Goal: Transaction & Acquisition: Purchase product/service

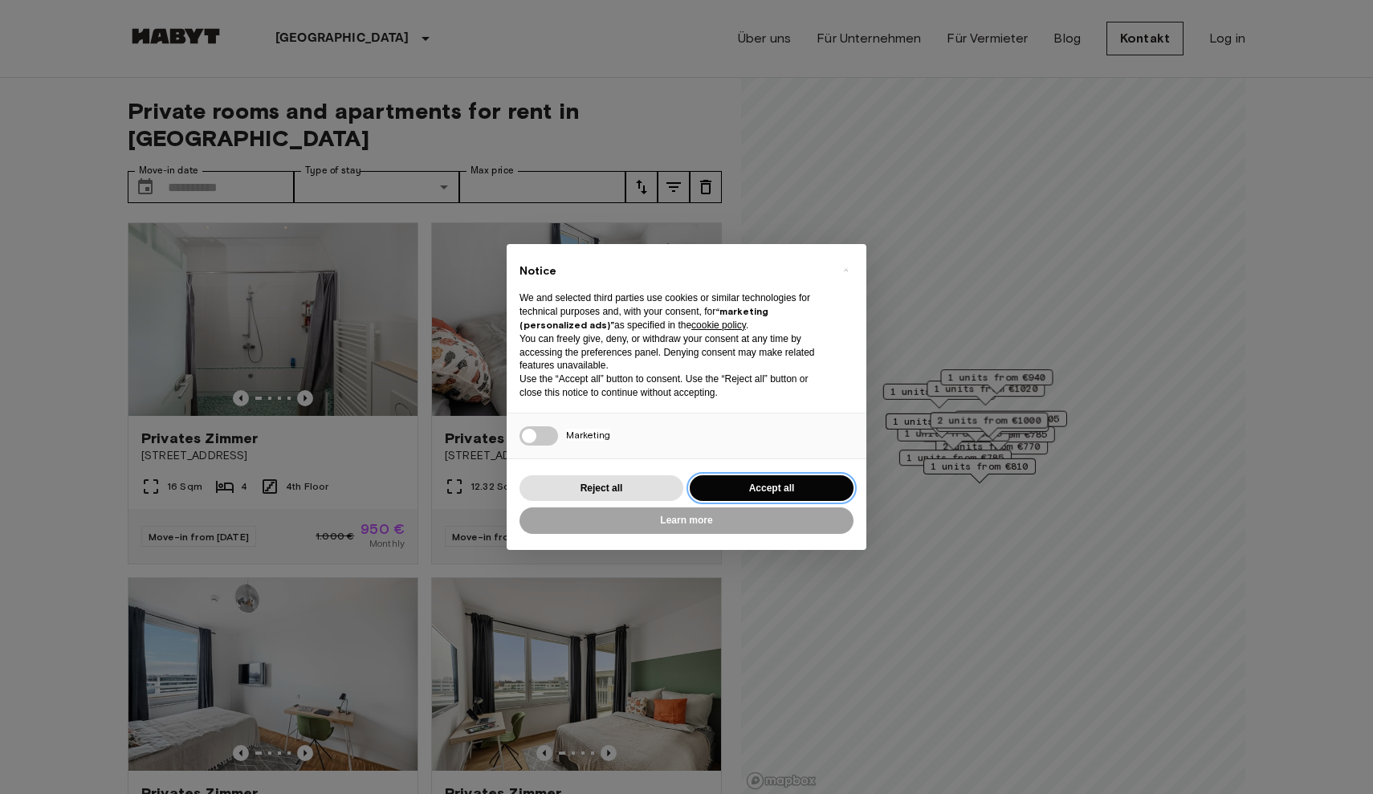
click at [809, 482] on button "Accept all" at bounding box center [772, 488] width 164 height 26
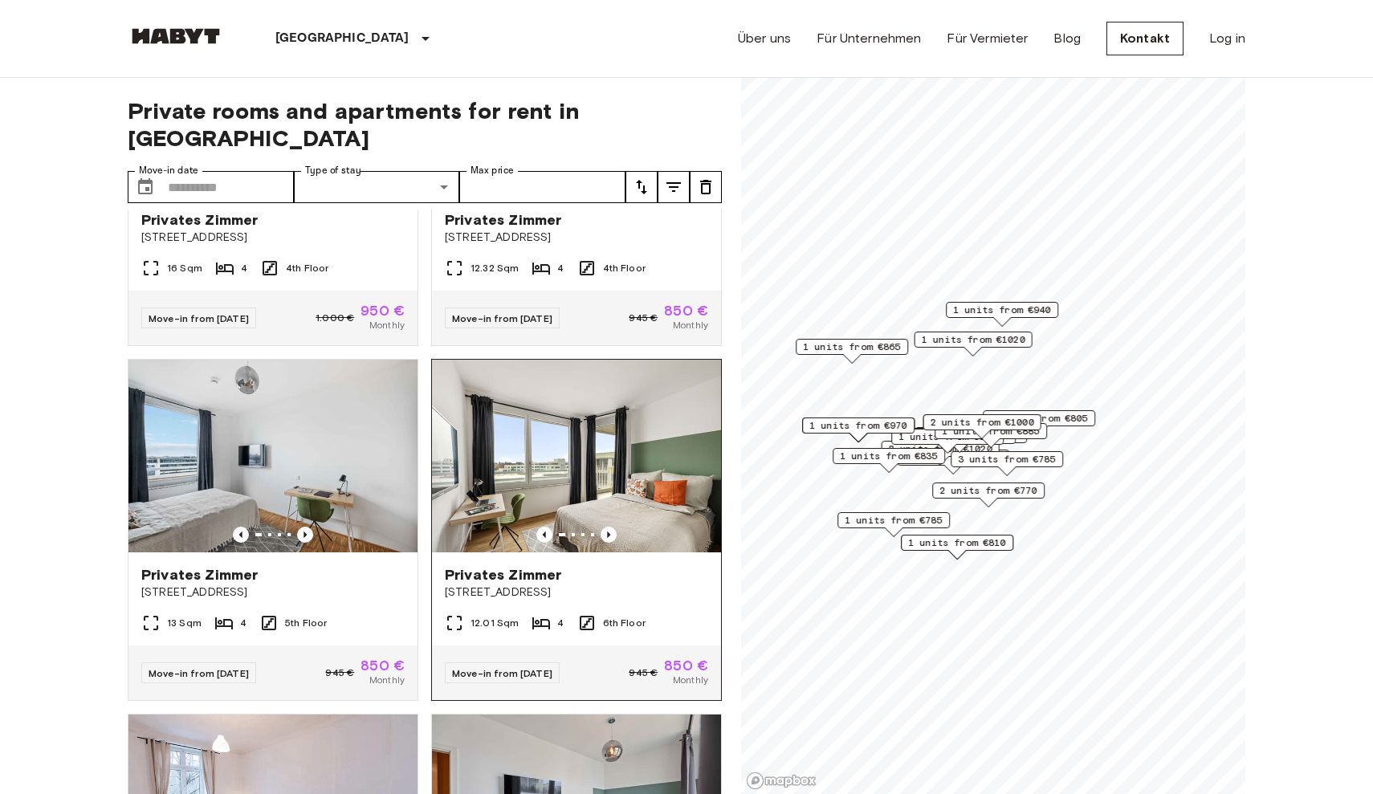
scroll to position [217, 0]
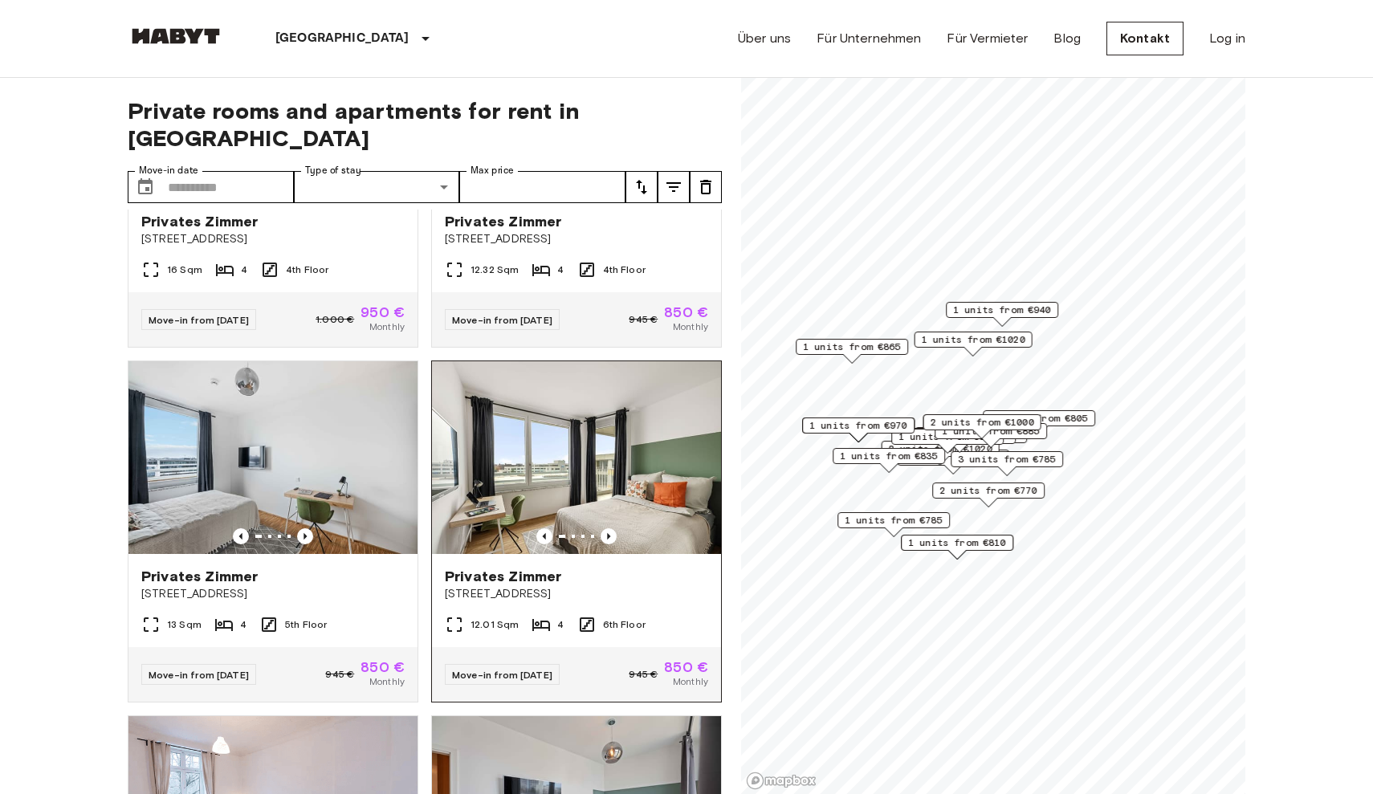
click at [564, 576] on div "Privates [GEOGRAPHIC_DATA][STREET_ADDRESS]" at bounding box center [576, 584] width 289 height 61
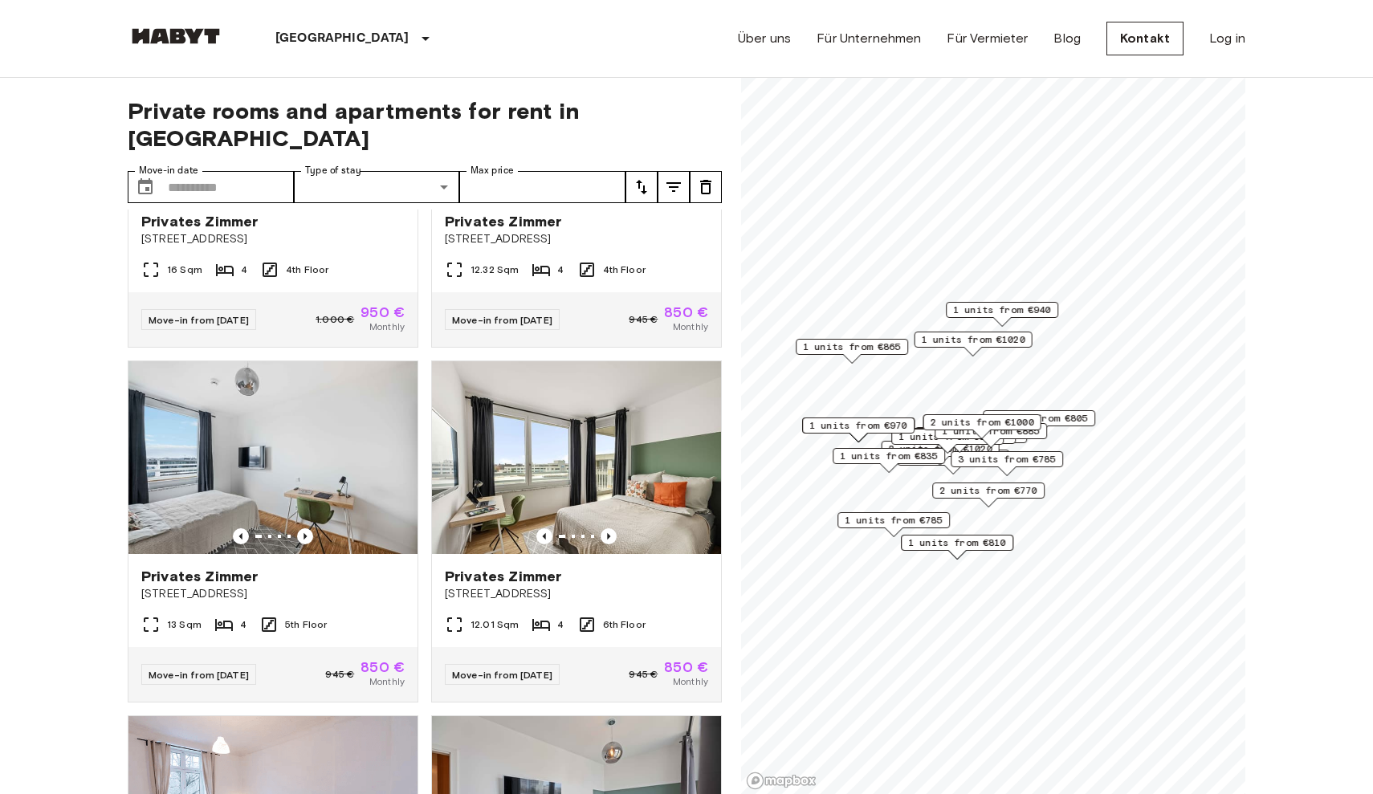
click at [679, 171] on button "tune" at bounding box center [673, 187] width 32 height 32
click at [635, 177] on icon "tune" at bounding box center [641, 186] width 19 height 19
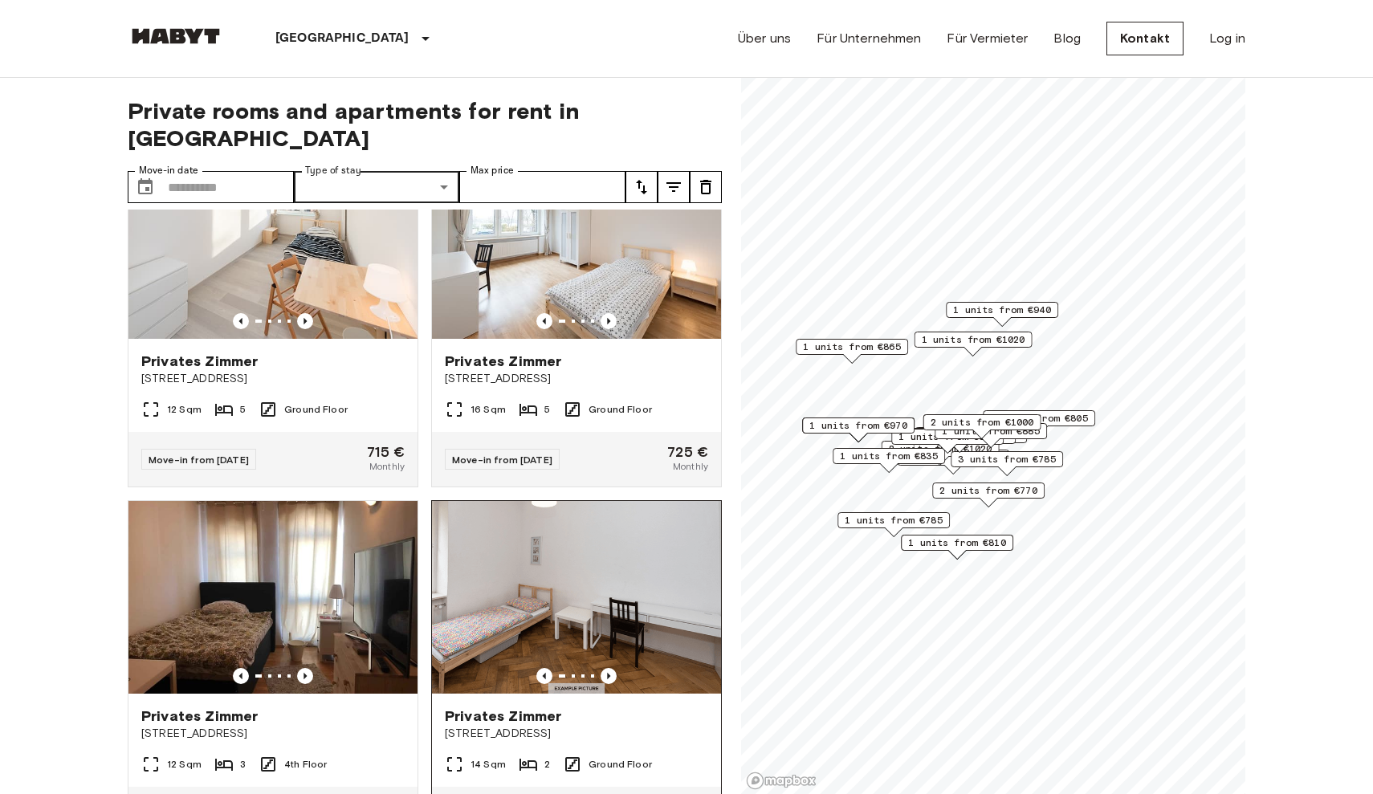
scroll to position [86, 0]
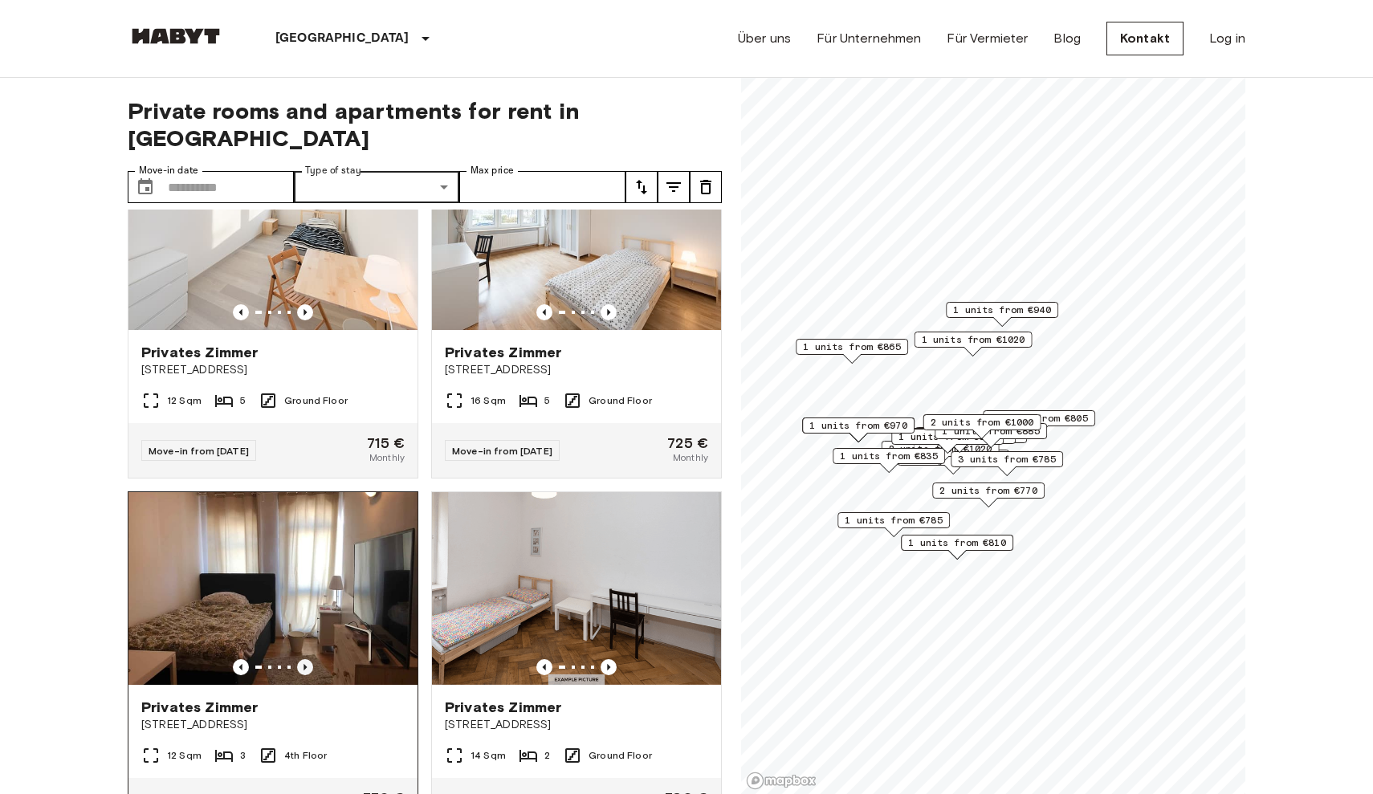
click at [304, 659] on icon "Previous image" at bounding box center [305, 667] width 16 height 16
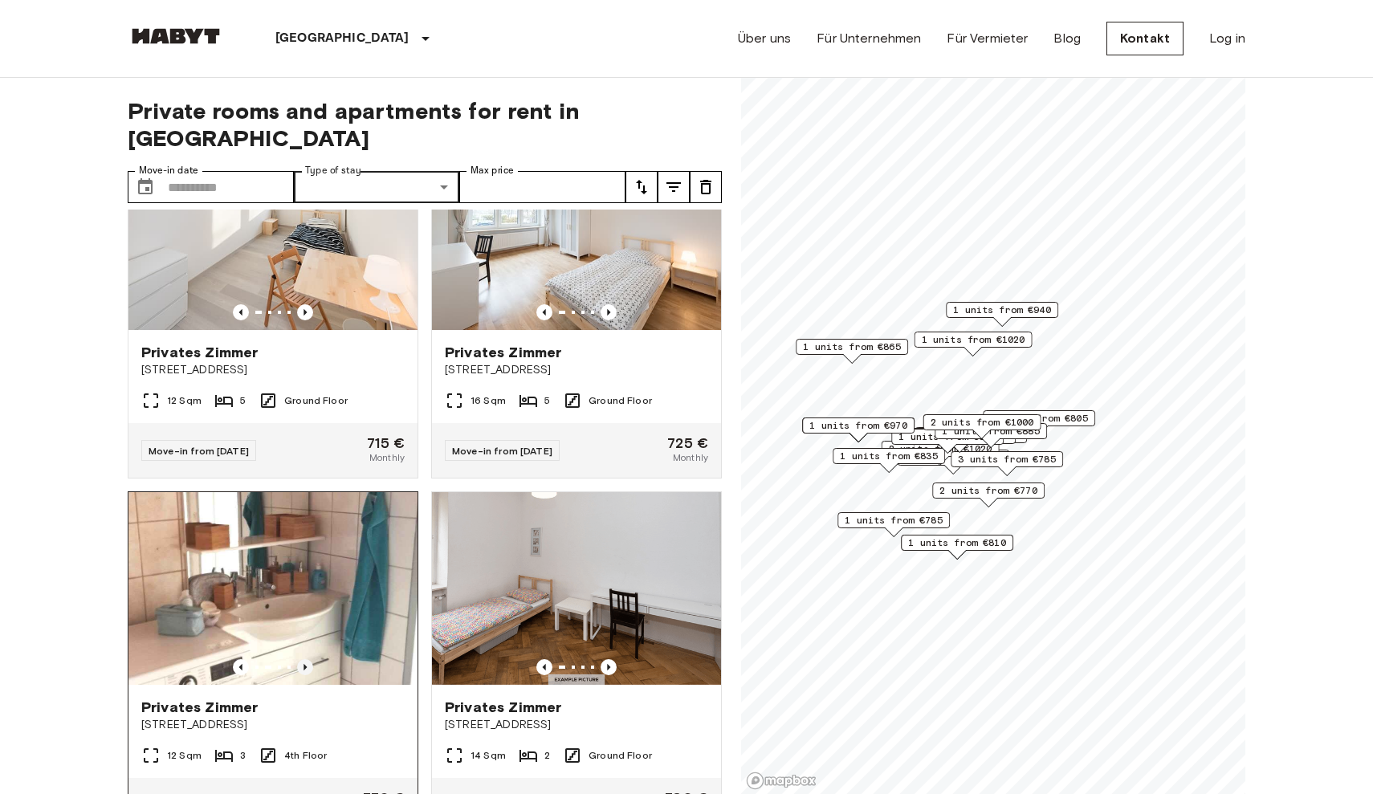
click at [304, 659] on icon "Previous image" at bounding box center [305, 667] width 16 height 16
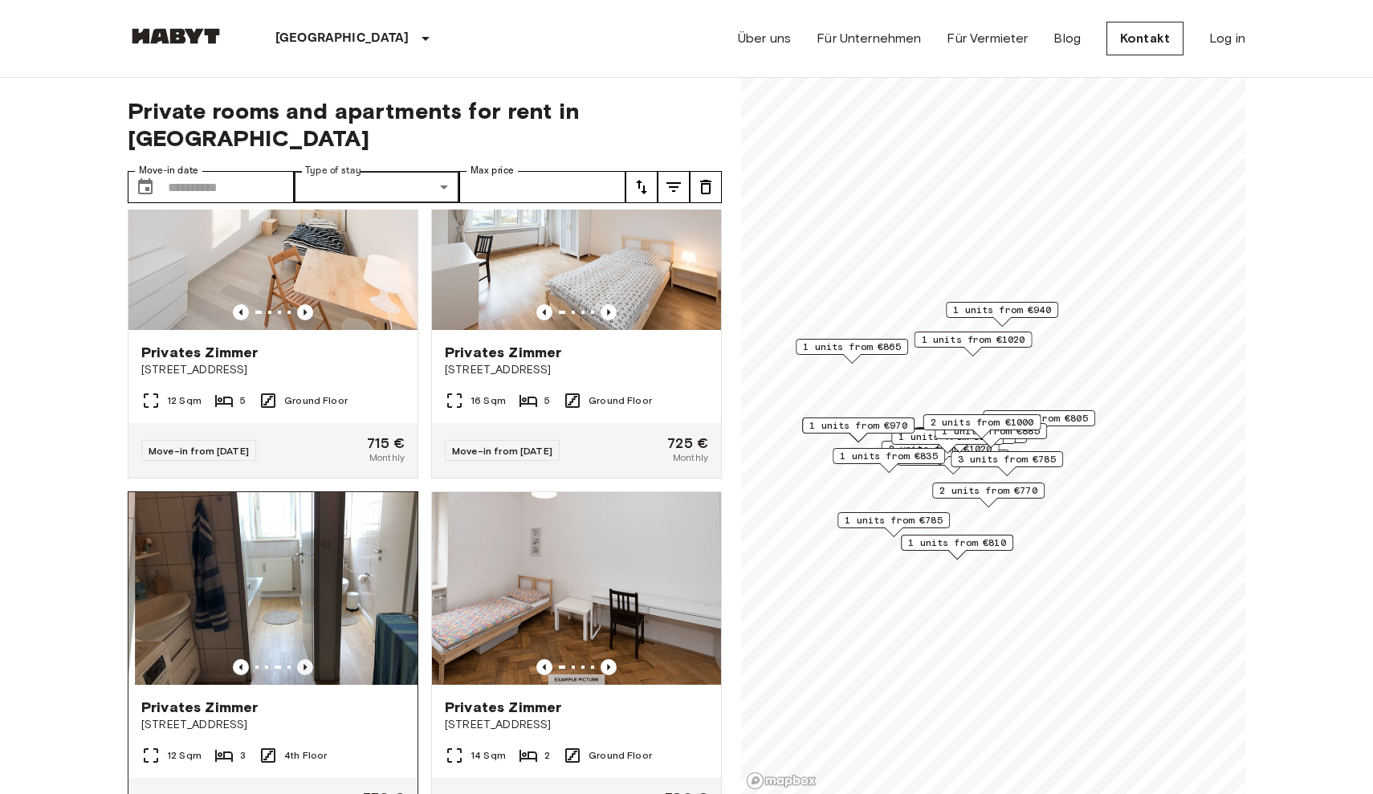
click at [304, 659] on icon "Previous image" at bounding box center [305, 667] width 16 height 16
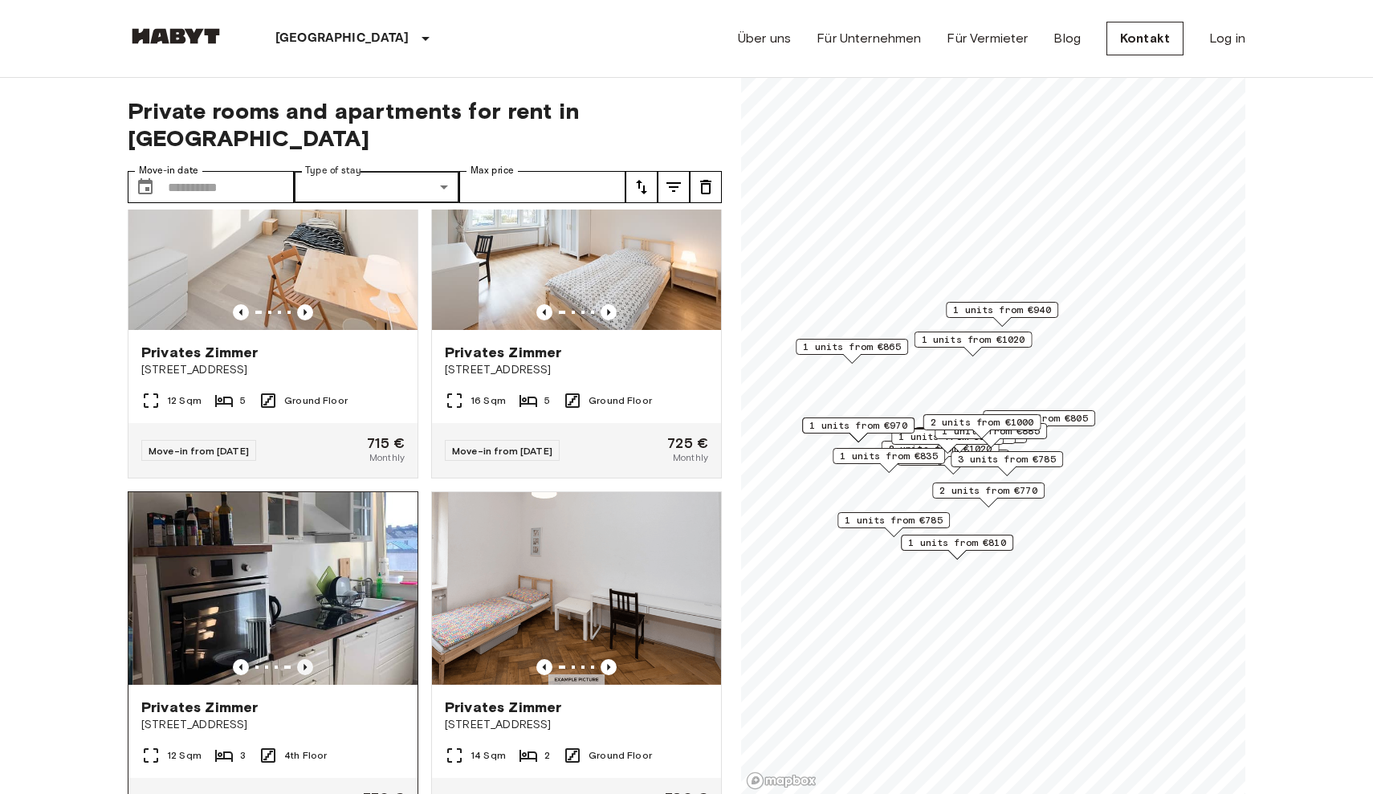
click at [304, 659] on icon "Previous image" at bounding box center [305, 667] width 16 height 16
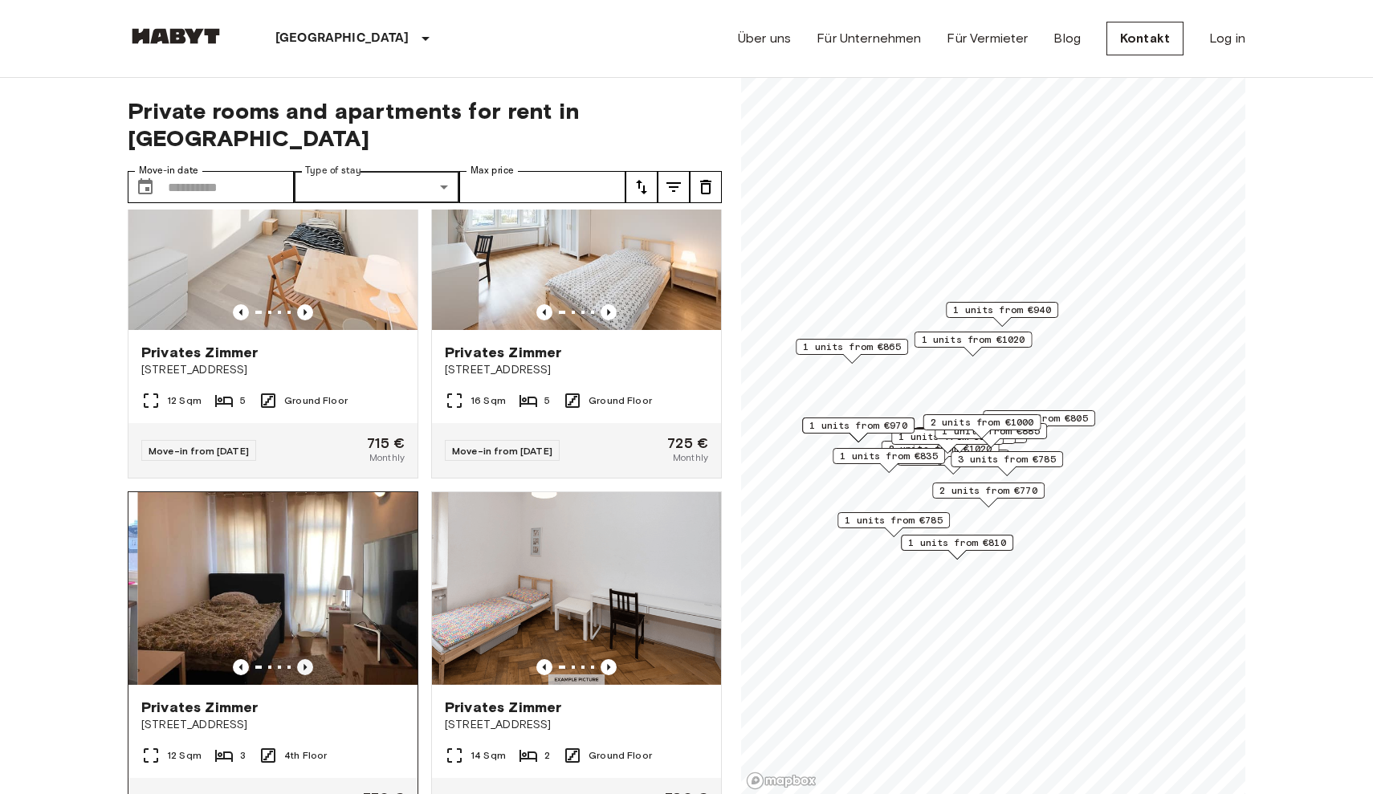
click at [304, 659] on icon "Previous image" at bounding box center [305, 667] width 16 height 16
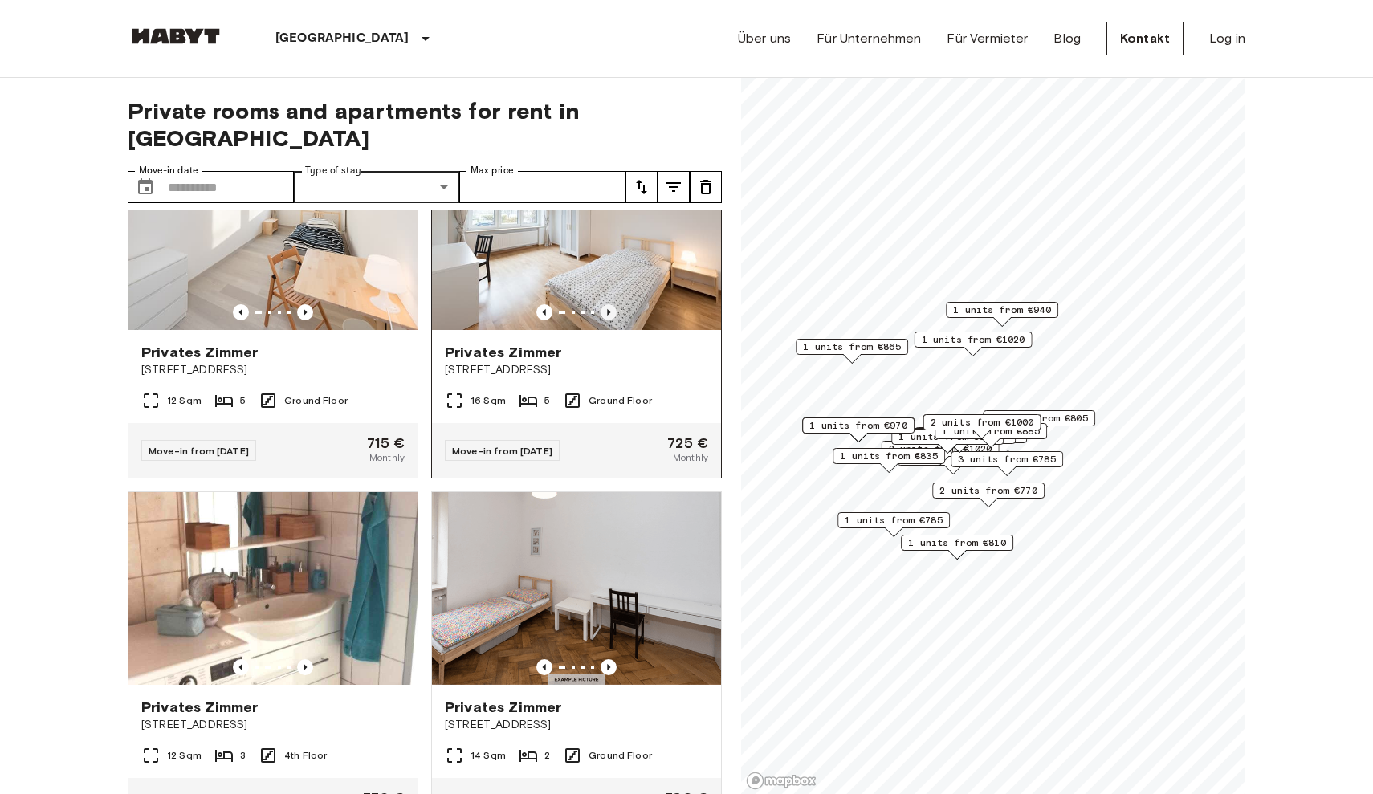
click at [605, 304] on icon "Previous image" at bounding box center [608, 312] width 16 height 16
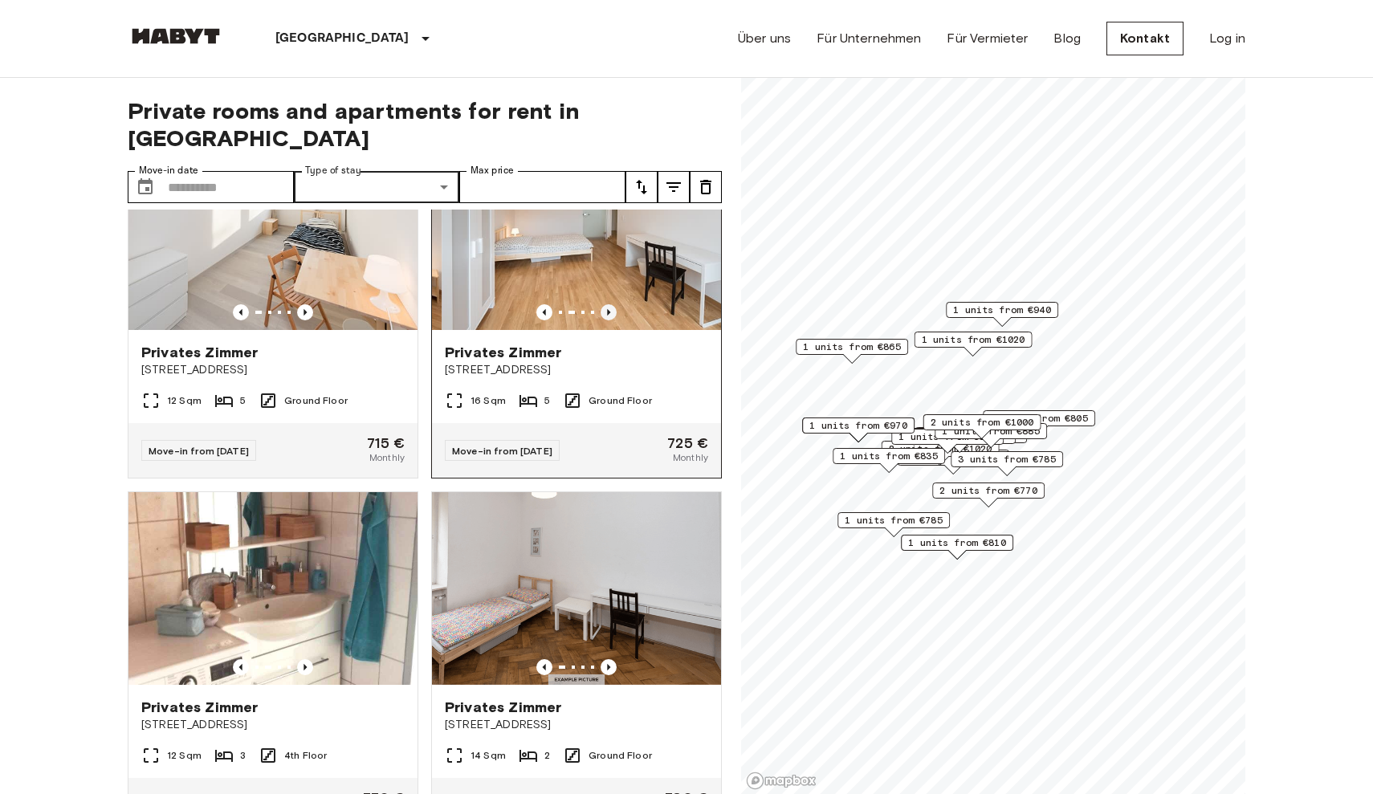
click at [605, 304] on icon "Previous image" at bounding box center [608, 312] width 16 height 16
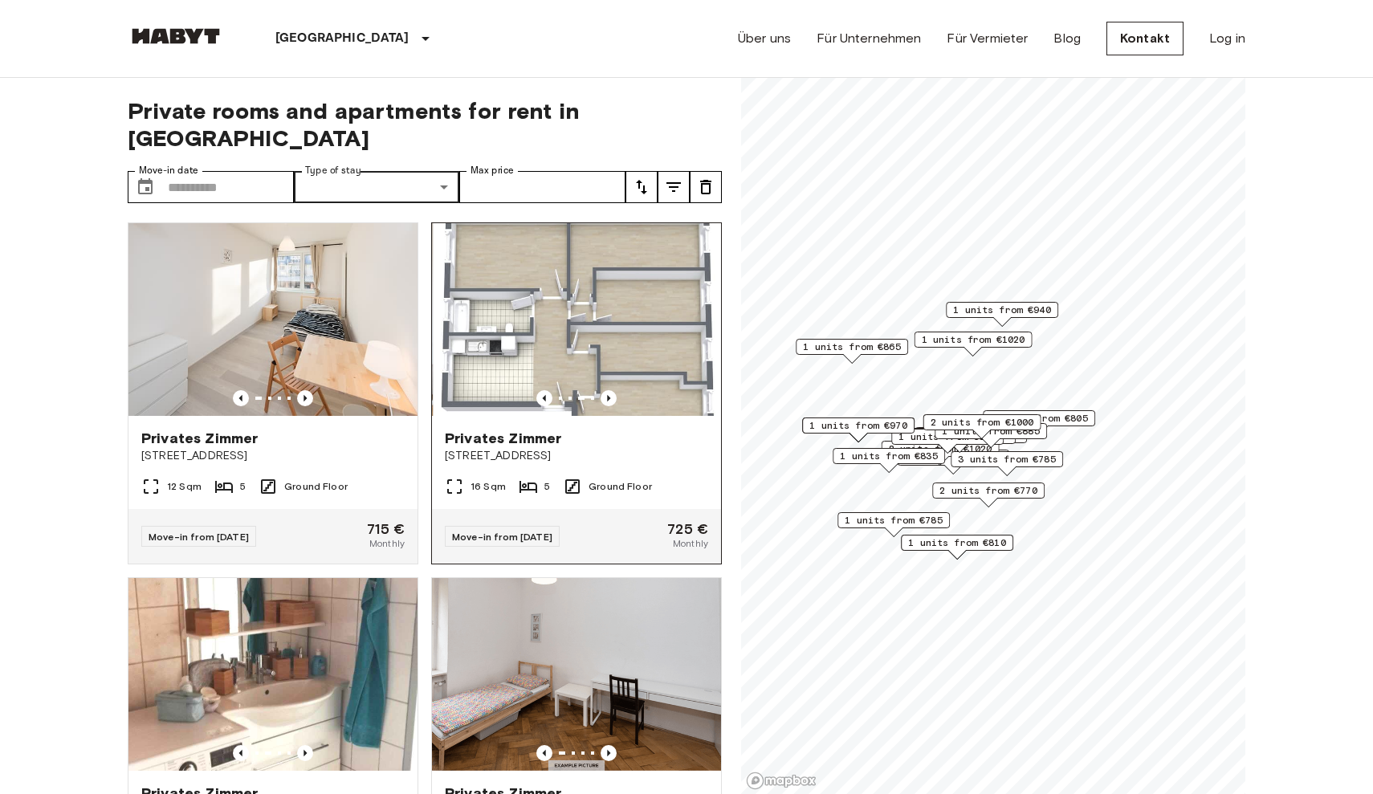
scroll to position [1, 0]
click at [532, 428] on span "Privates Zimmer" at bounding box center [503, 437] width 116 height 19
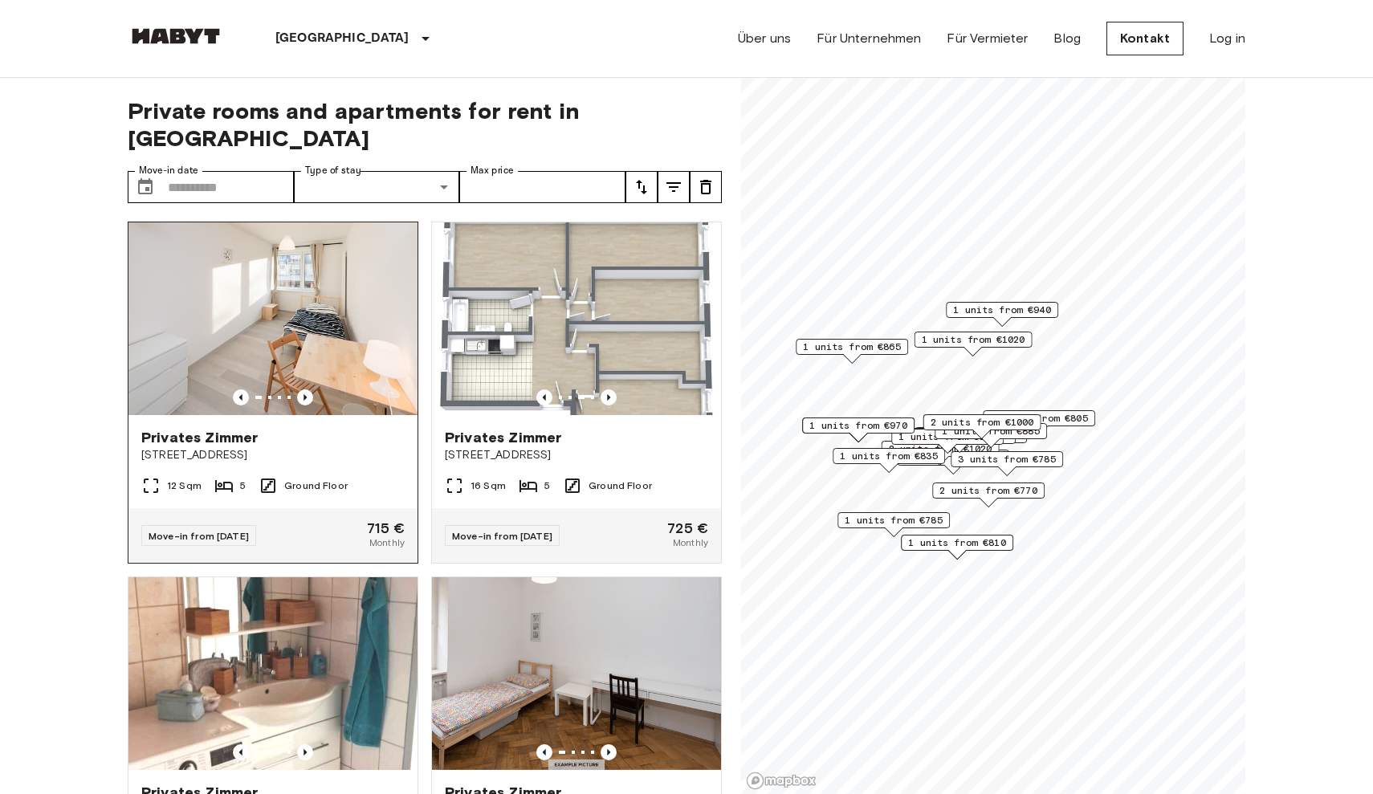
scroll to position [140, 0]
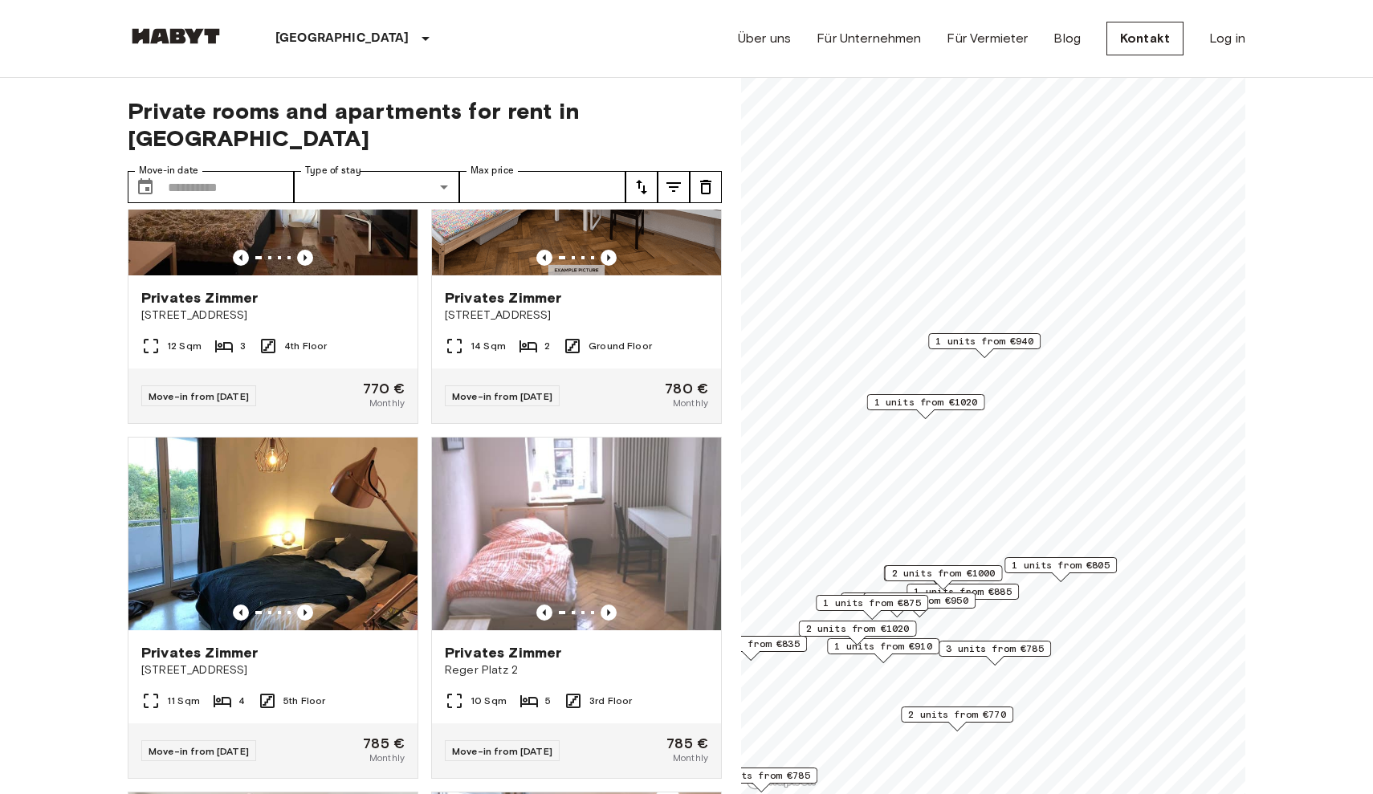
click at [982, 345] on span "1 units from €940" at bounding box center [984, 341] width 98 height 14
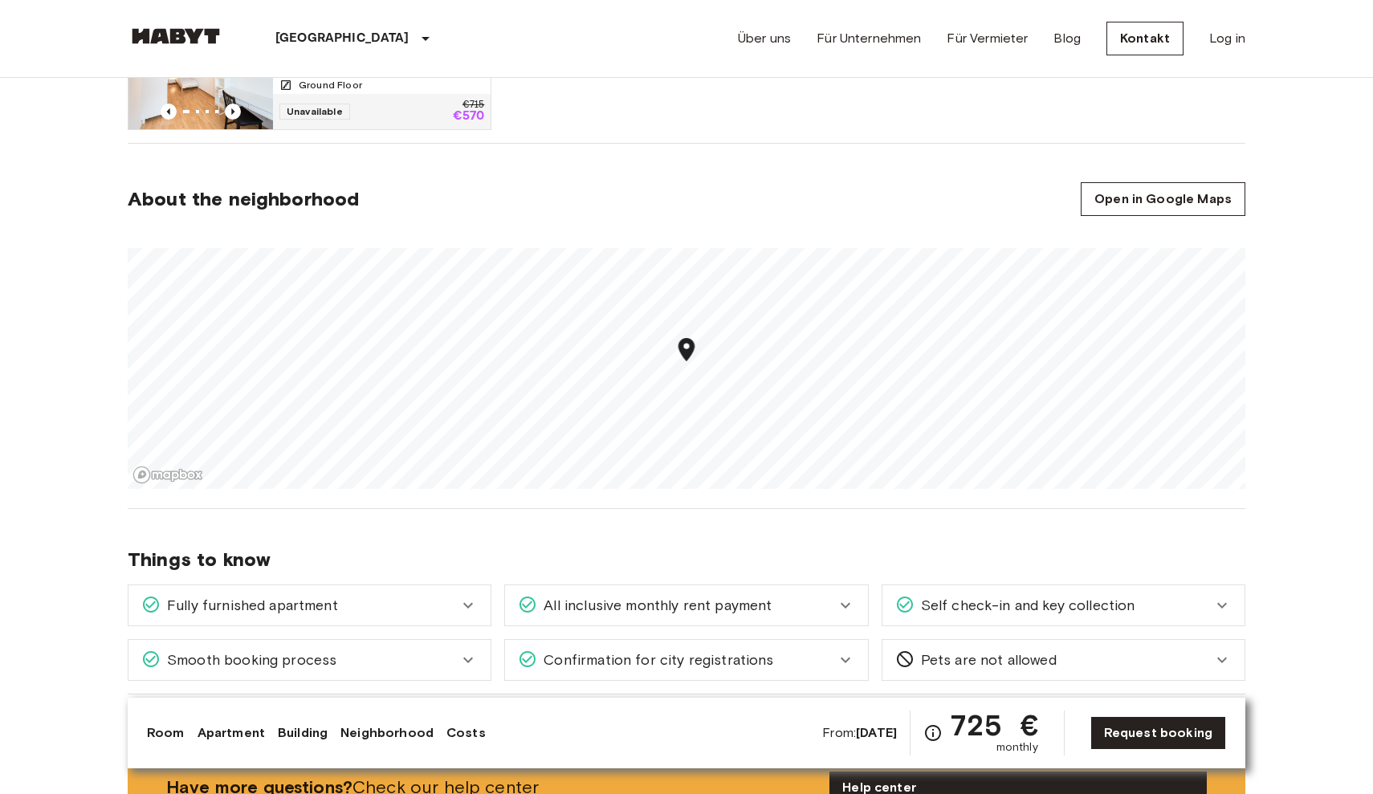
scroll to position [1030, 0]
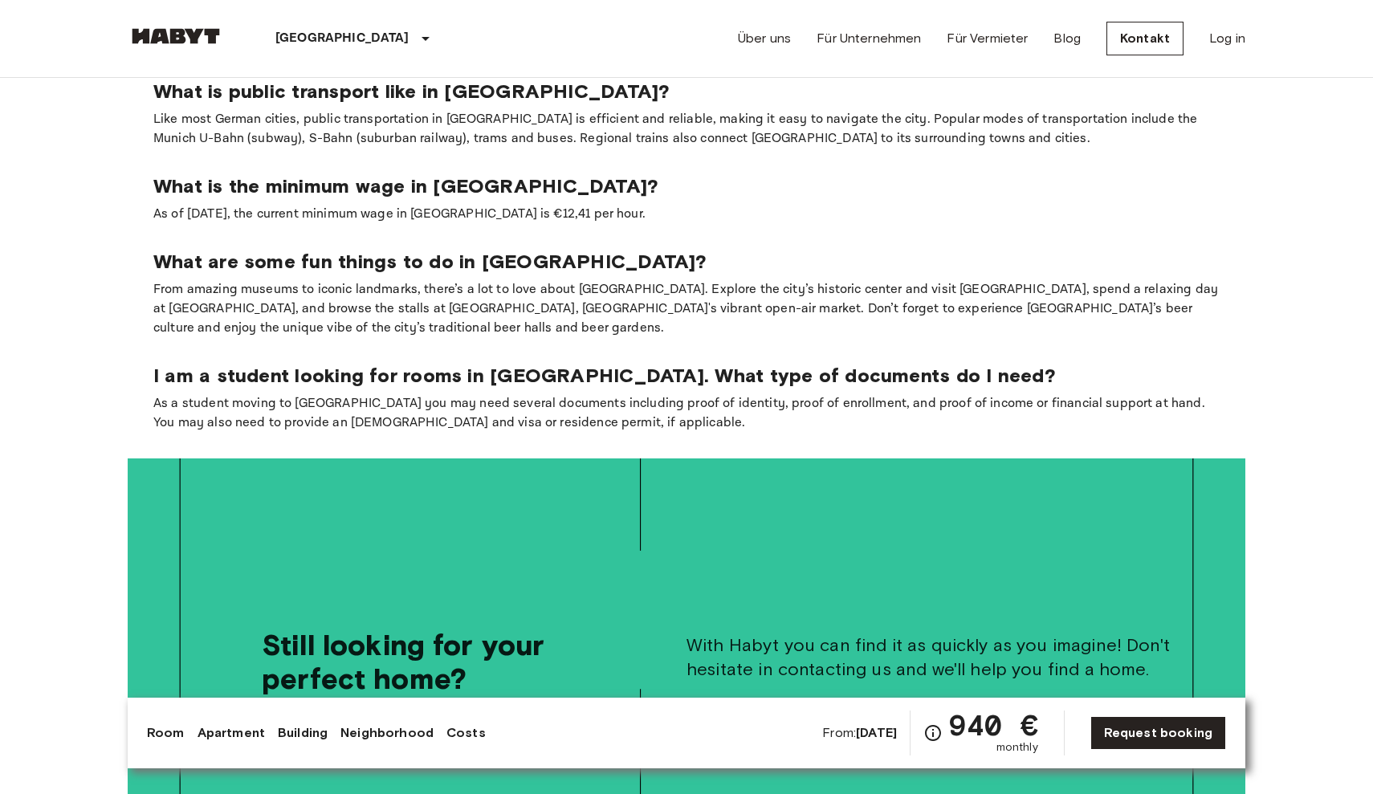
scroll to position [2543, 0]
